Goal: Communication & Community: Answer question/provide support

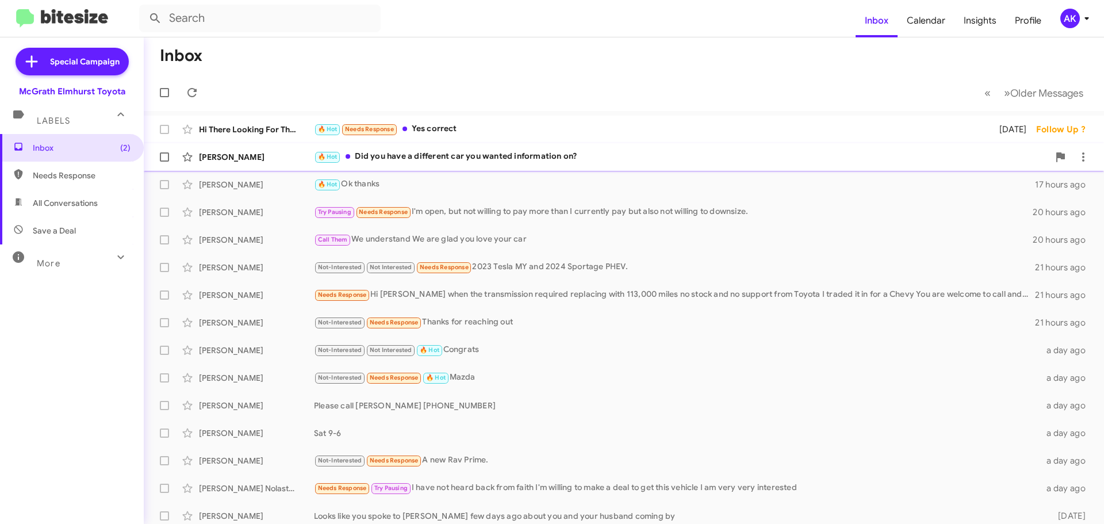
click at [459, 156] on div "🔥 Hot Did you have a different car you wanted information on?" at bounding box center [681, 156] width 735 height 13
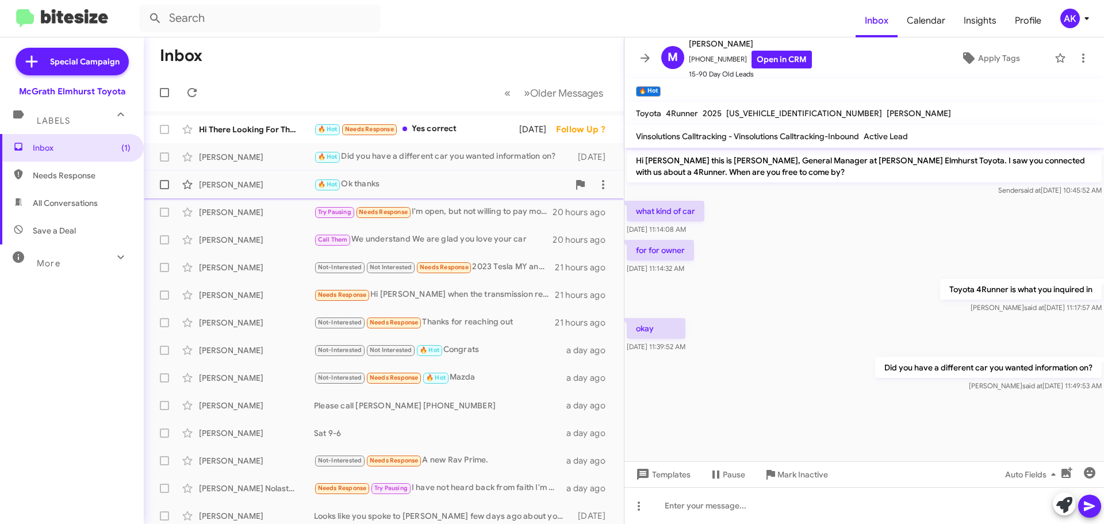
click at [361, 186] on div "🔥 Hot Ok thanks" at bounding box center [441, 184] width 255 height 13
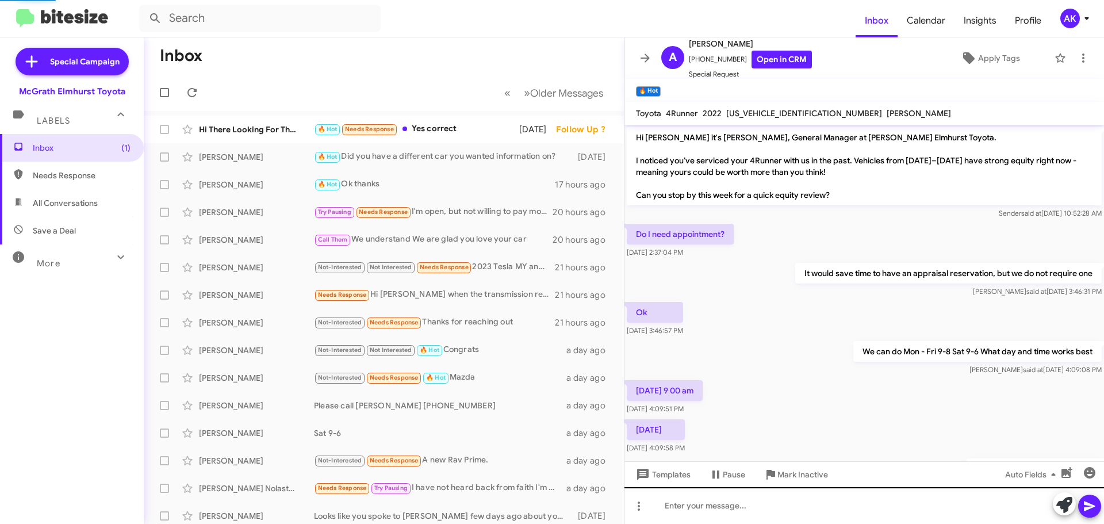
scroll to position [225, 0]
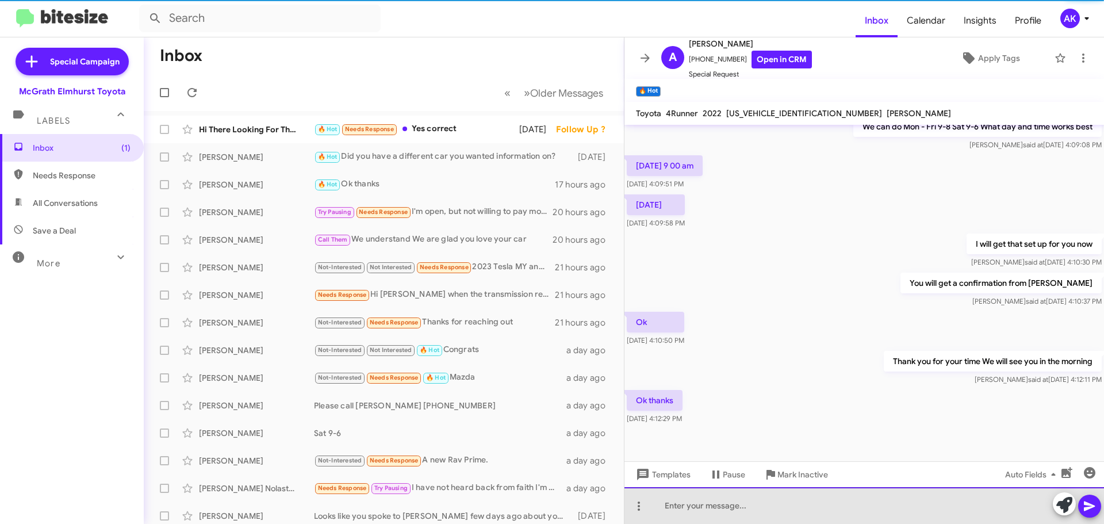
drag, startPoint x: 687, startPoint y: 504, endPoint x: 694, endPoint y: 485, distance: 19.6
click at [691, 502] on div at bounding box center [863, 505] width 479 height 37
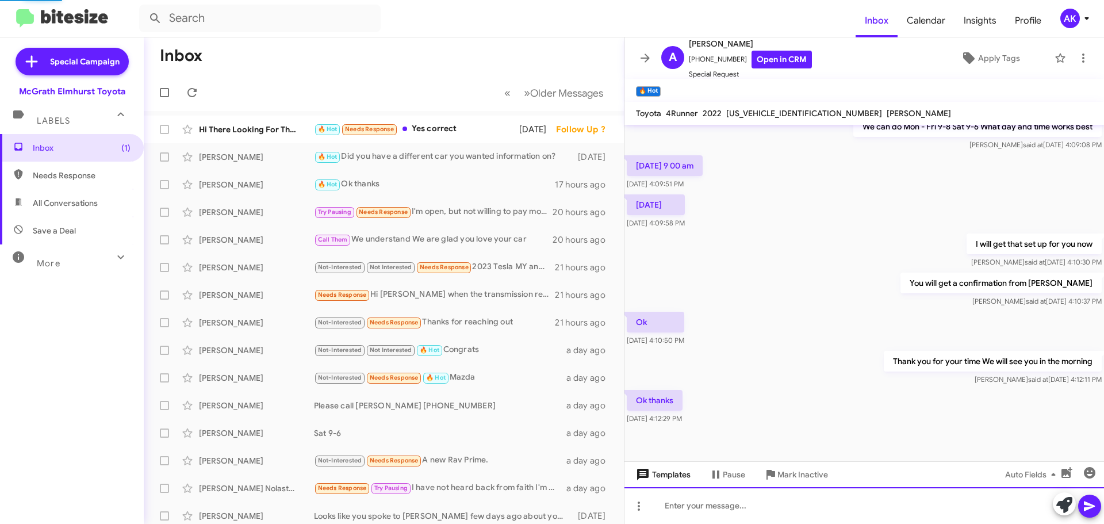
scroll to position [0, 0]
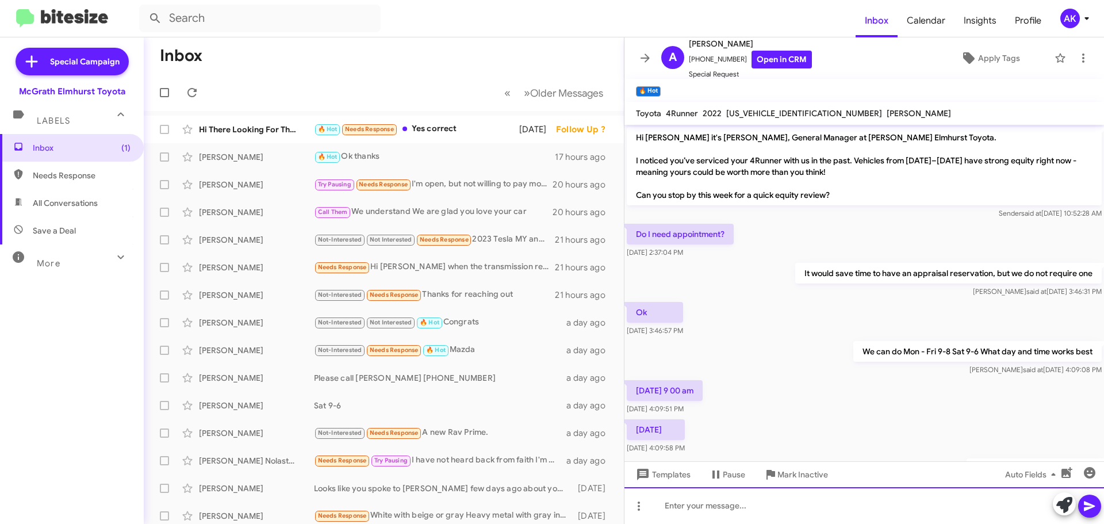
click at [742, 498] on div at bounding box center [863, 505] width 479 height 37
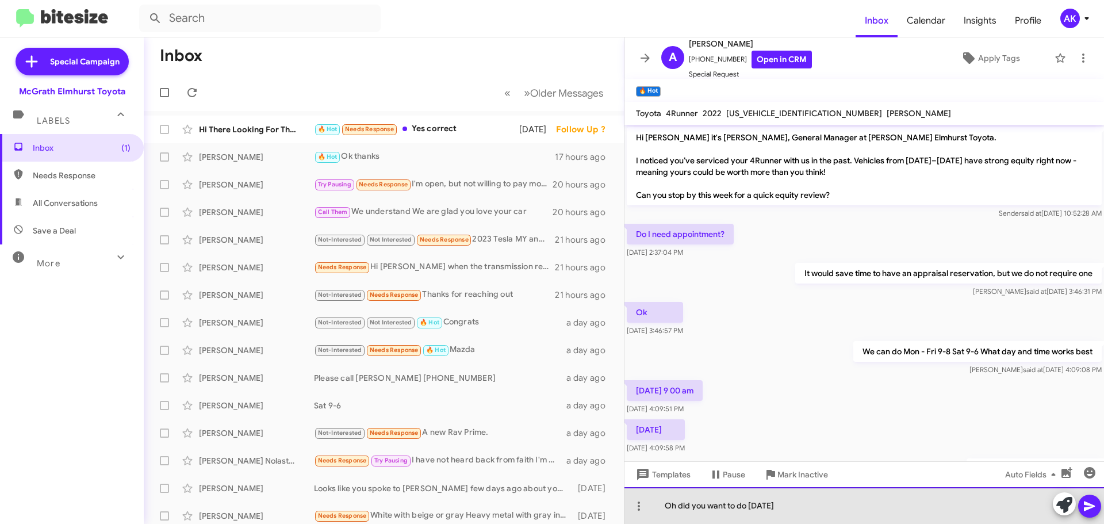
click at [799, 510] on div "Oh did you want to do [DATE]" at bounding box center [863, 505] width 479 height 37
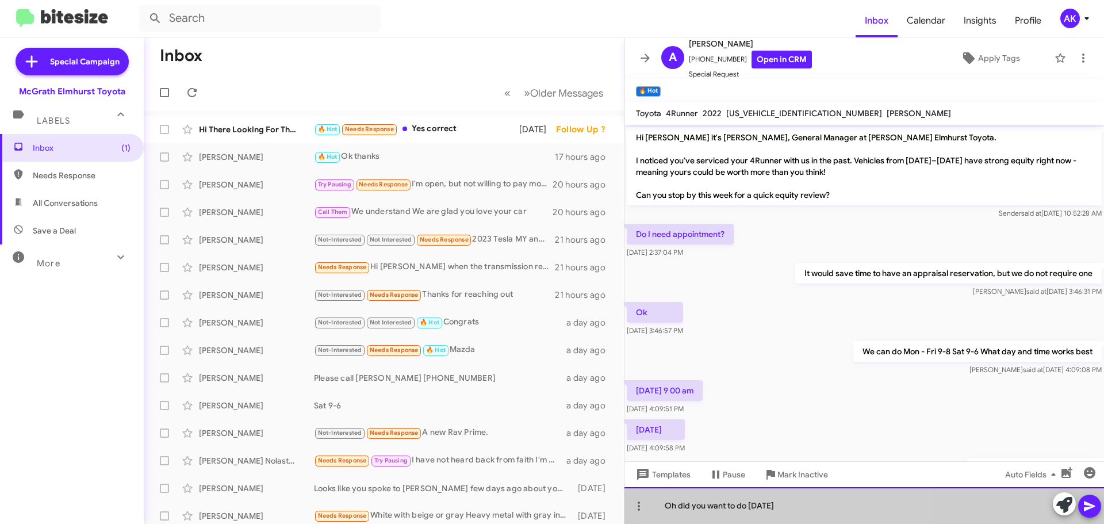
click at [799, 510] on div "Oh did you want to do [DATE]" at bounding box center [863, 505] width 479 height 37
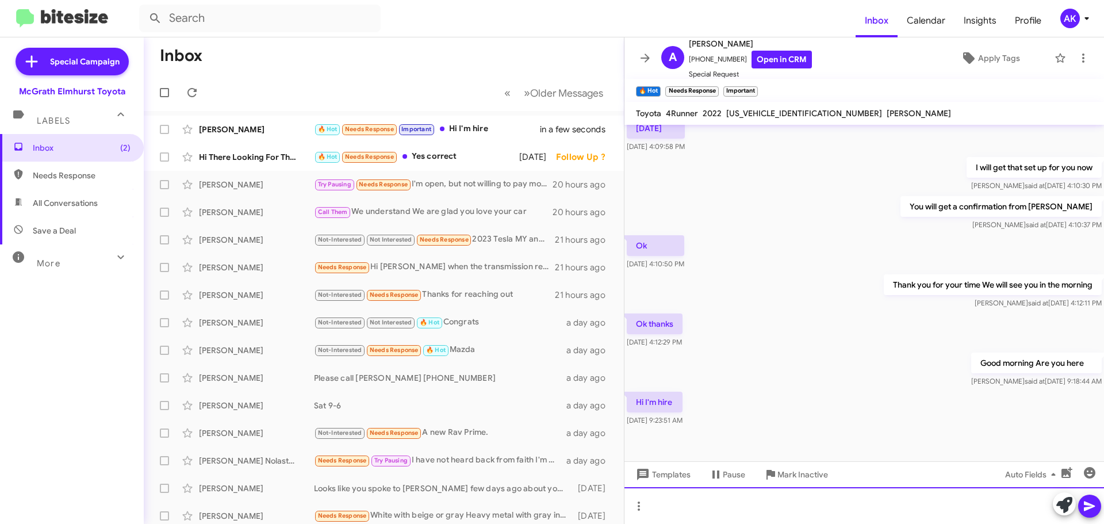
scroll to position [309, 0]
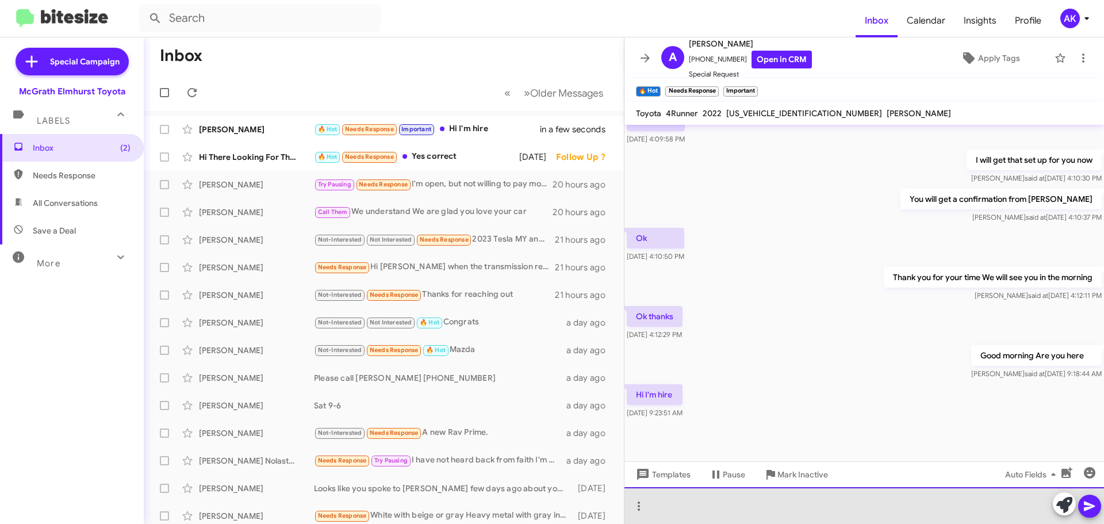
click at [683, 497] on div at bounding box center [863, 505] width 479 height 37
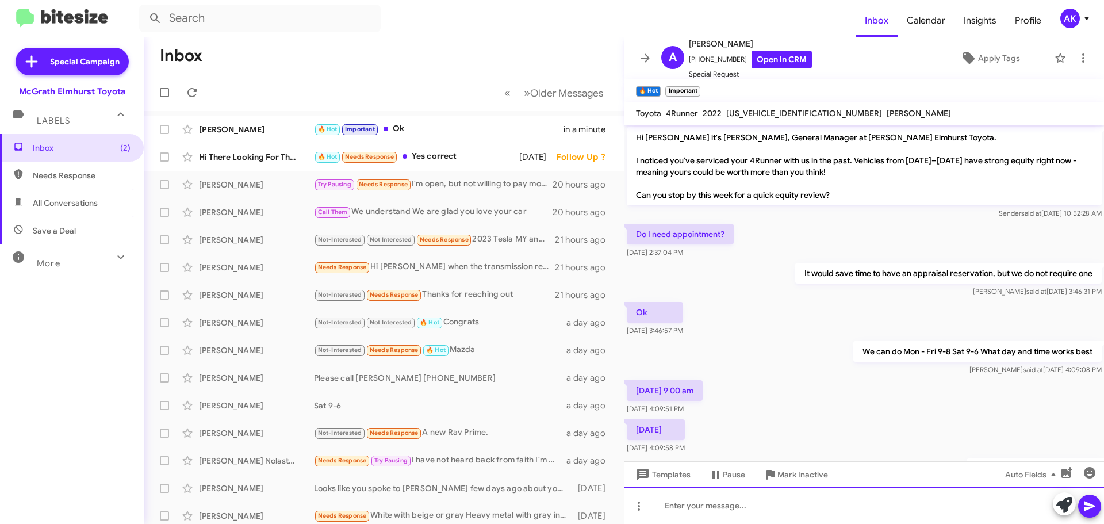
scroll to position [393, 0]
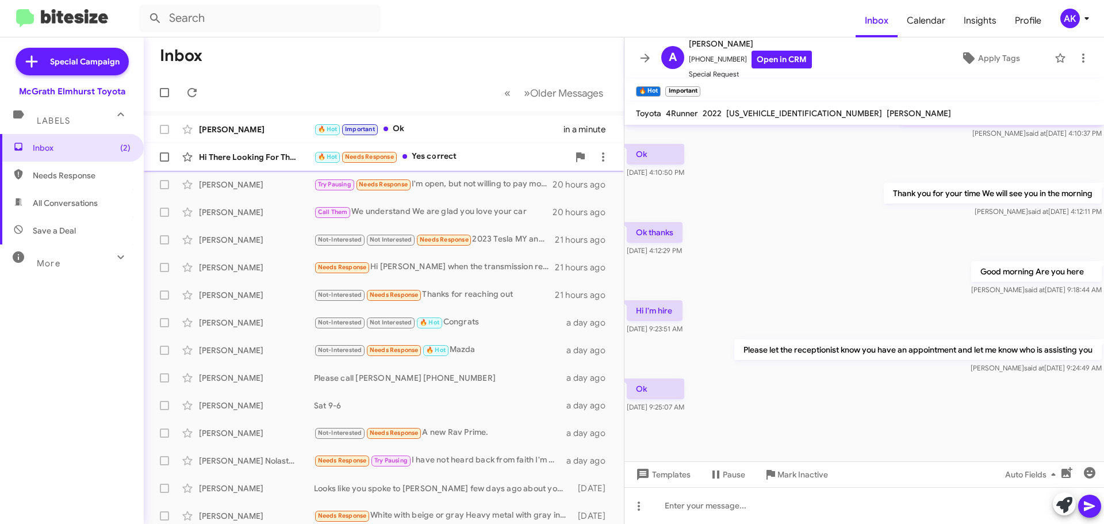
click at [452, 162] on div "🔥 Hot Needs Response Yes correct" at bounding box center [441, 156] width 255 height 13
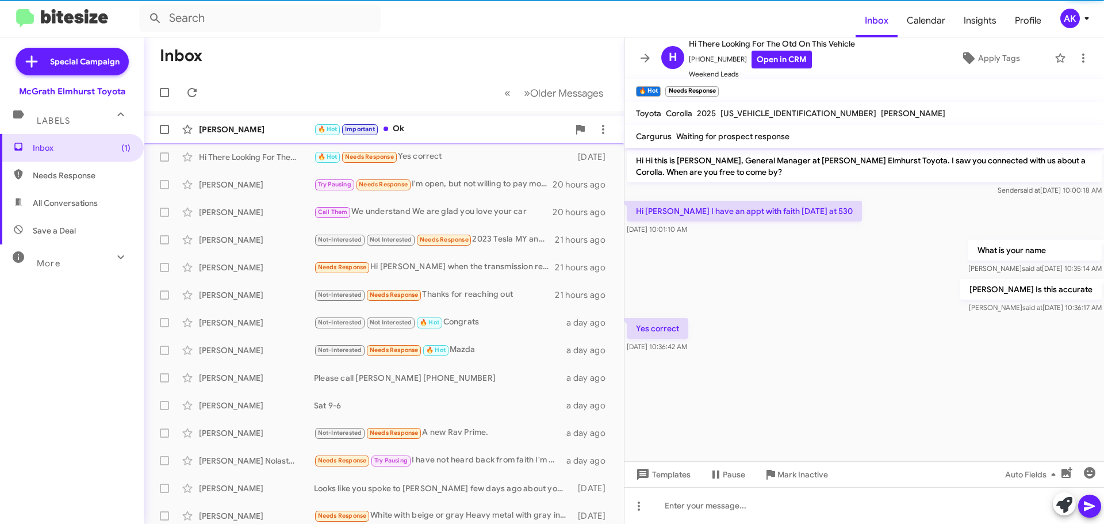
click at [420, 125] on div "🔥 Hot Important Ok" at bounding box center [441, 128] width 255 height 13
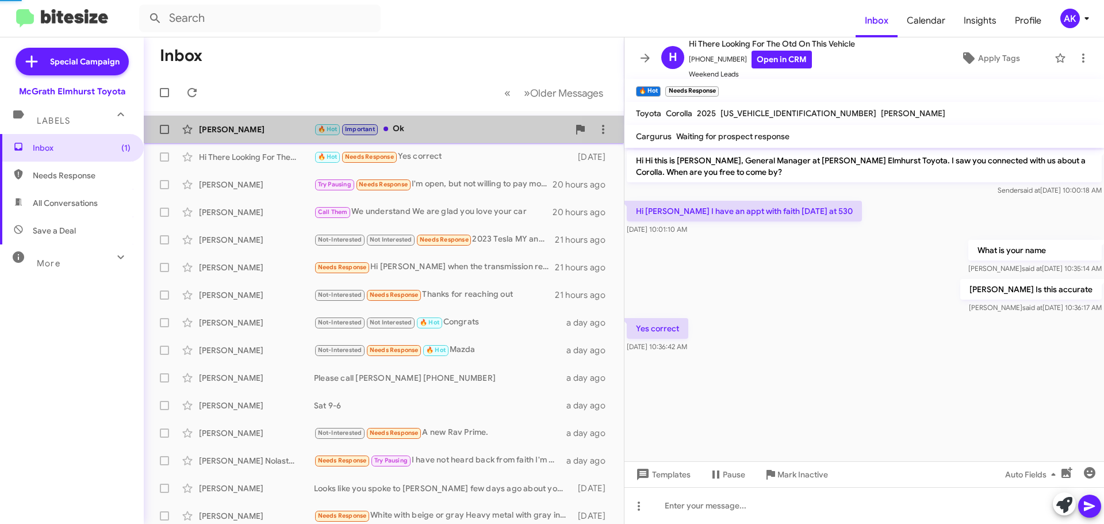
scroll to position [393, 0]
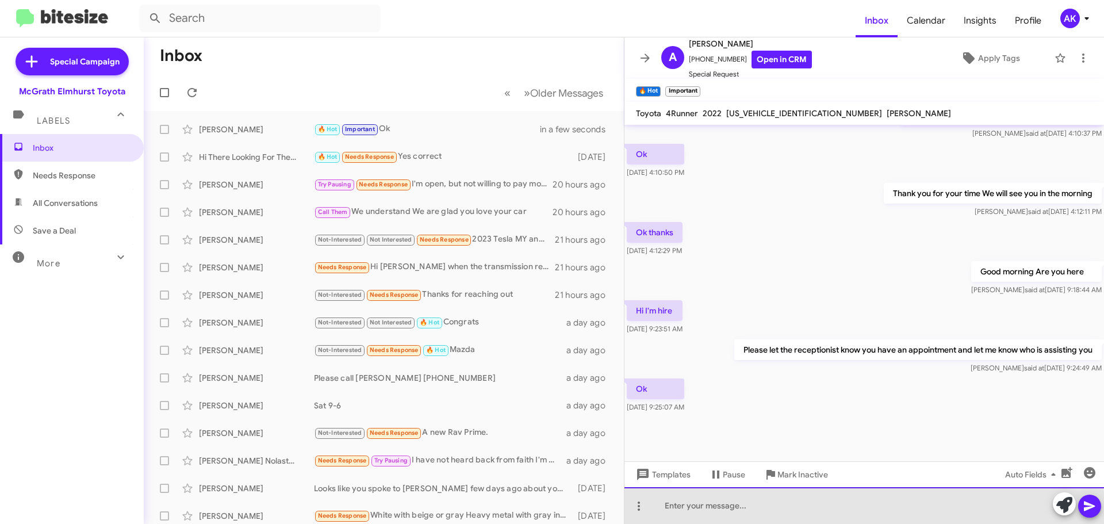
click at [695, 513] on div at bounding box center [863, 505] width 479 height 37
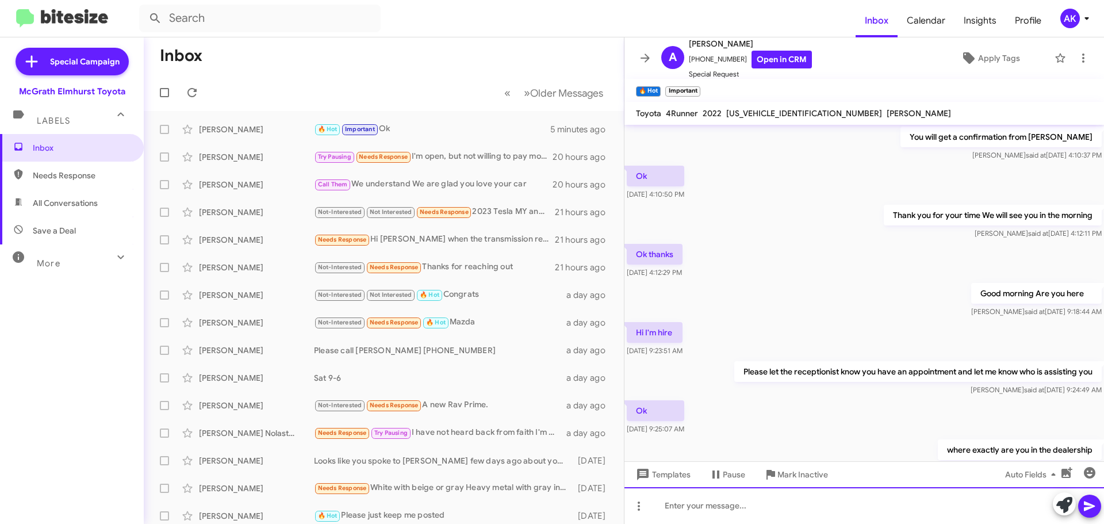
scroll to position [435, 0]
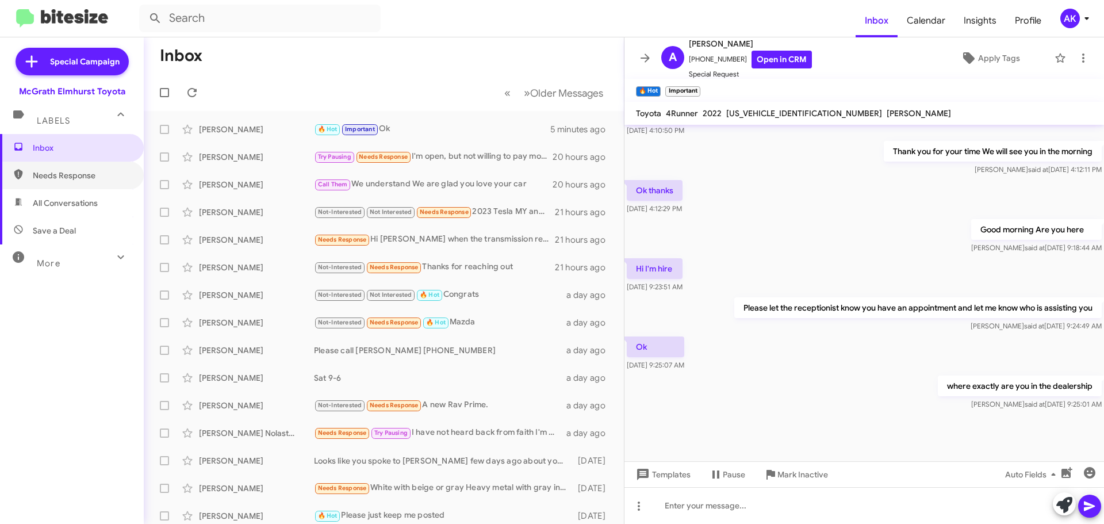
drag, startPoint x: 61, startPoint y: 180, endPoint x: 68, endPoint y: 190, distance: 12.3
click at [61, 180] on span "Needs Response" at bounding box center [82, 175] width 98 height 11
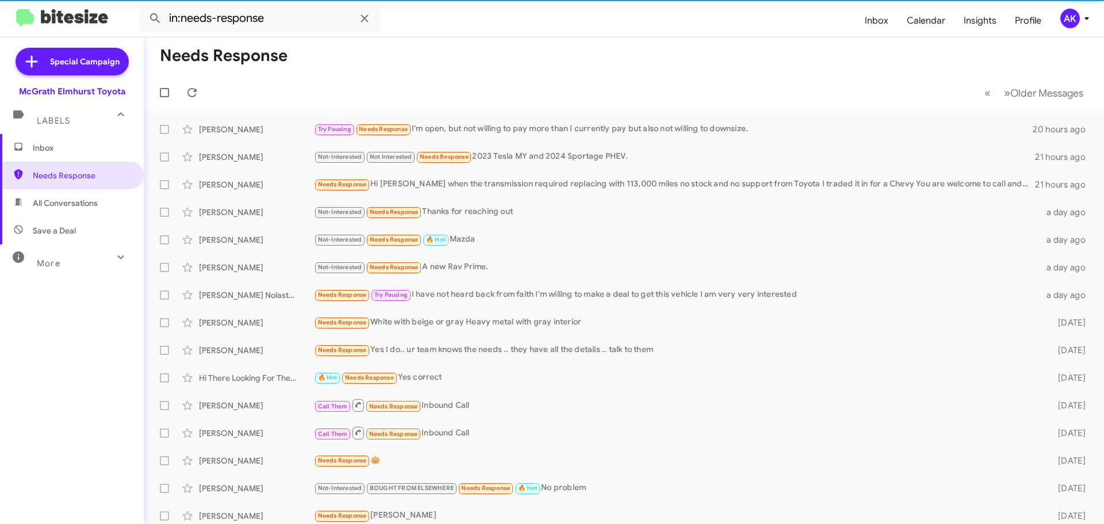
click at [61, 193] on span "All Conversations" at bounding box center [72, 203] width 144 height 28
type input "in:all-conversations"
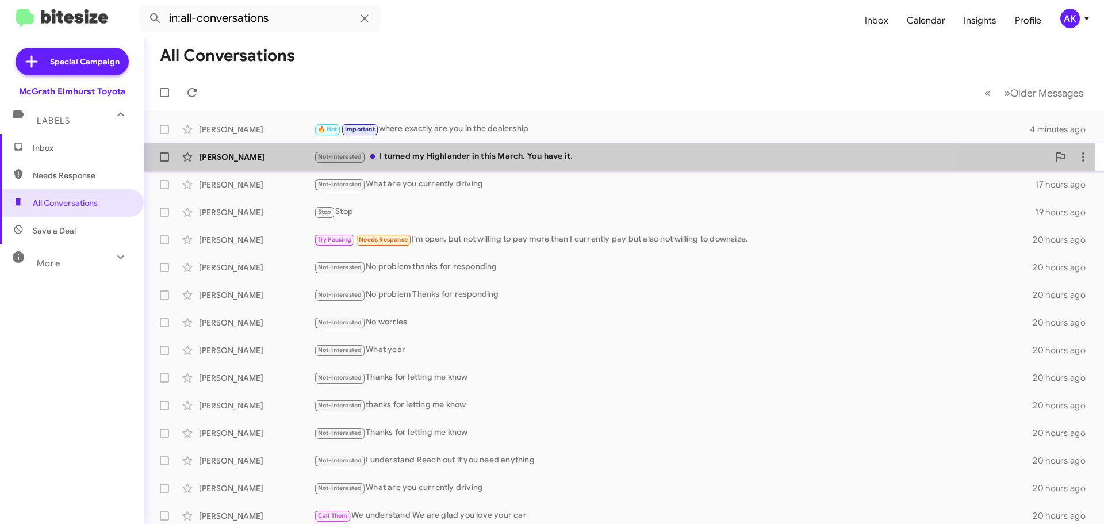
click at [513, 159] on div "Not-Interested I turned my Highlander in this March. You have it." at bounding box center [681, 156] width 735 height 13
